Goal: Find specific page/section: Find specific page/section

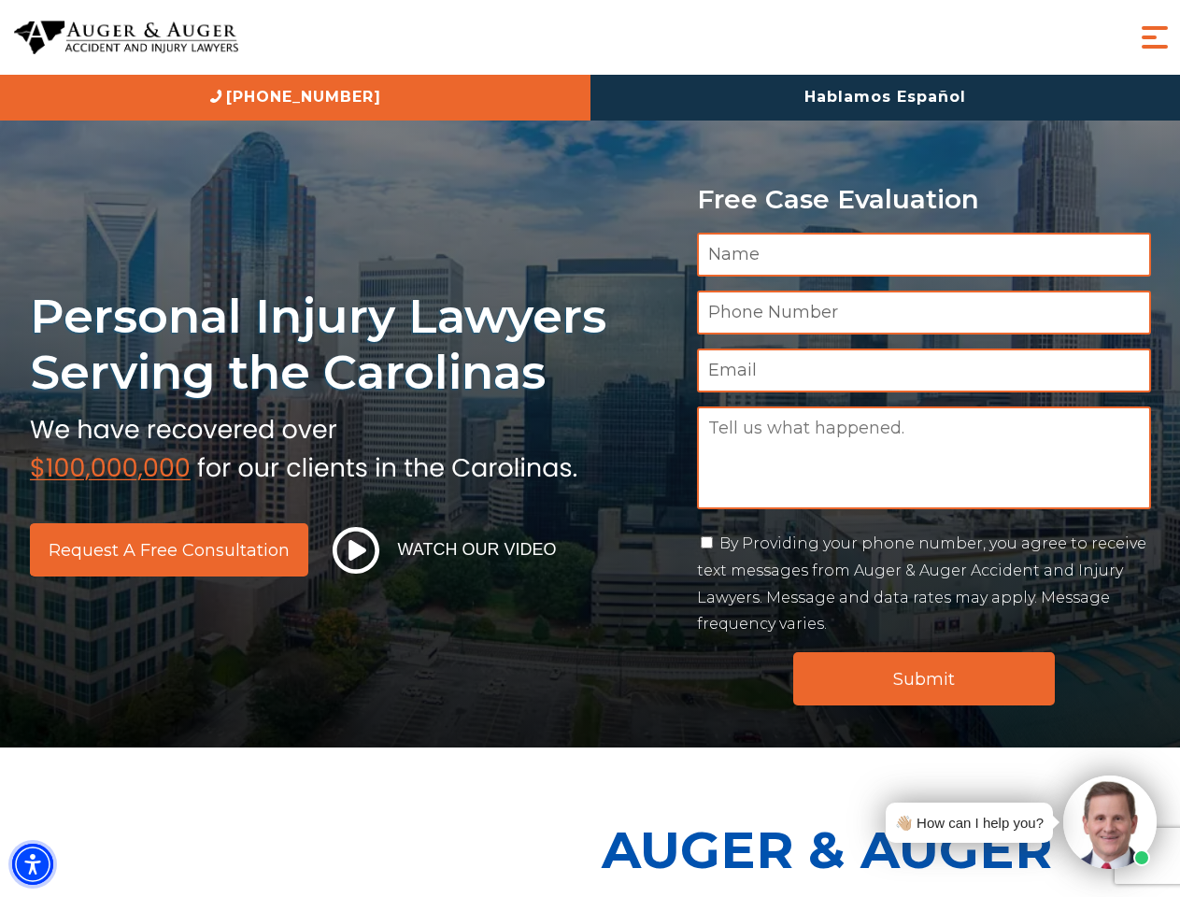
click at [33, 864] on img "Accessibility Menu" at bounding box center [32, 864] width 41 height 41
